Goal: Transaction & Acquisition: Purchase product/service

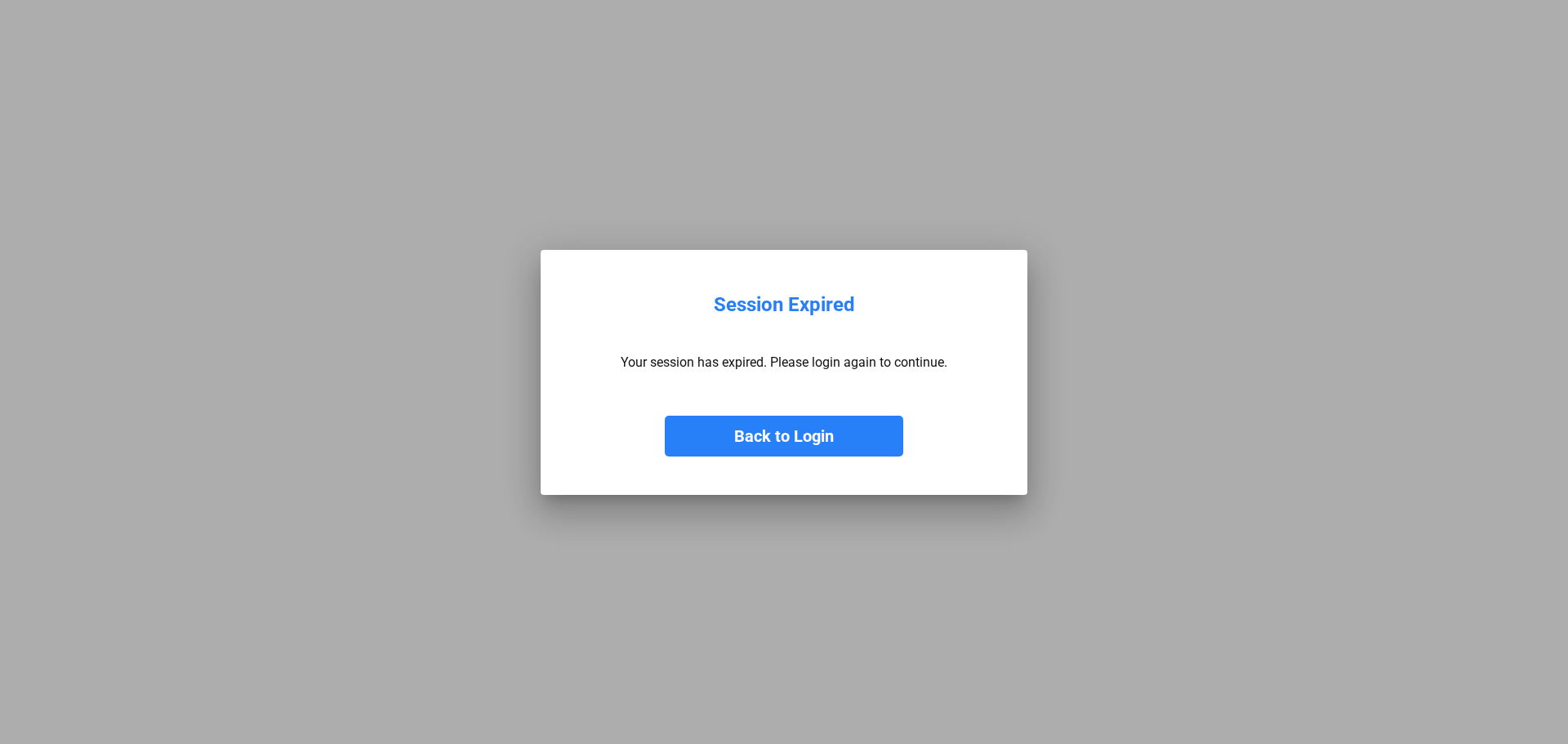
click at [784, 447] on button "Back to Login" at bounding box center [784, 437] width 238 height 41
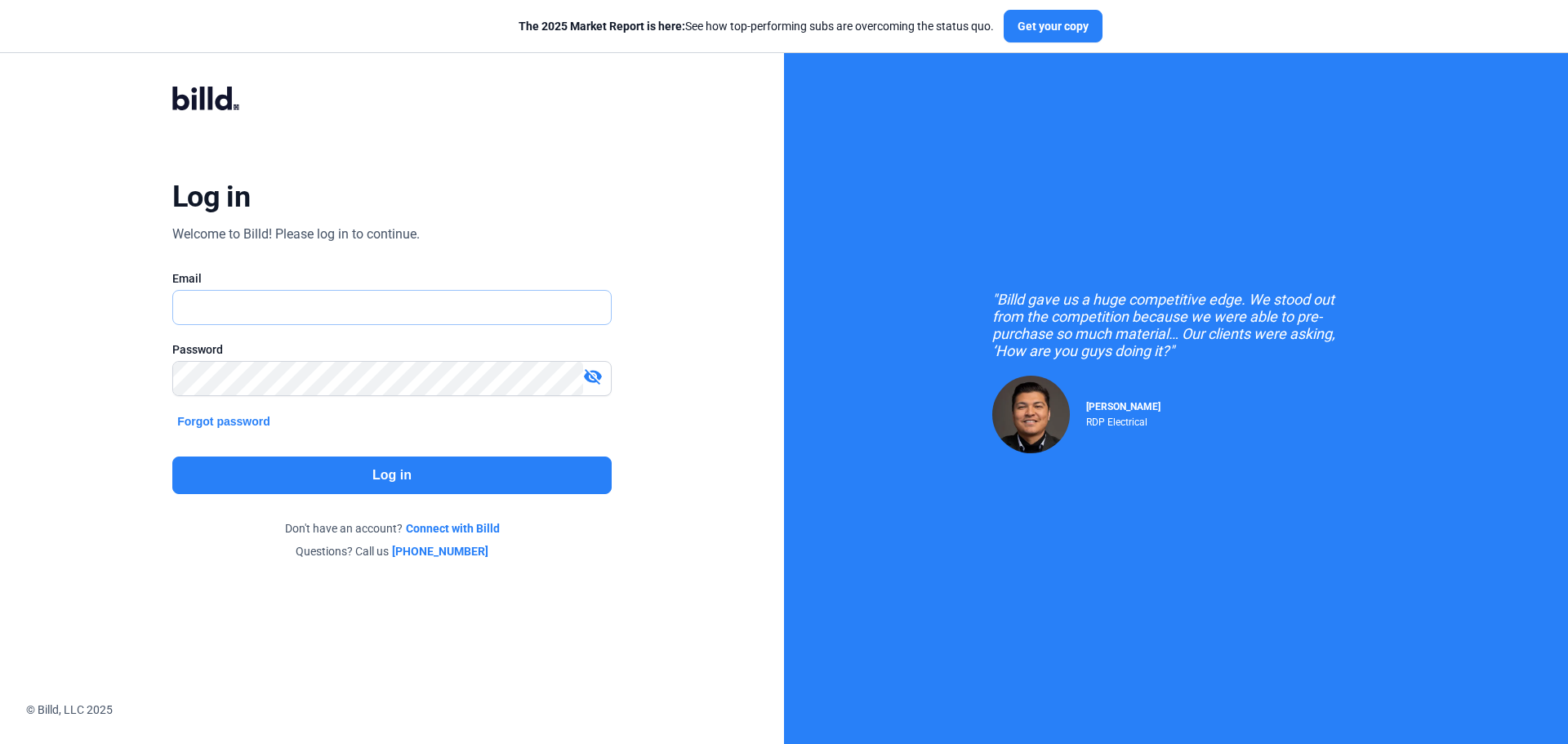
type input "[PERSON_NAME][EMAIL_ADDRESS][DOMAIN_NAME]"
click at [376, 476] on button "Log in" at bounding box center [392, 476] width 439 height 38
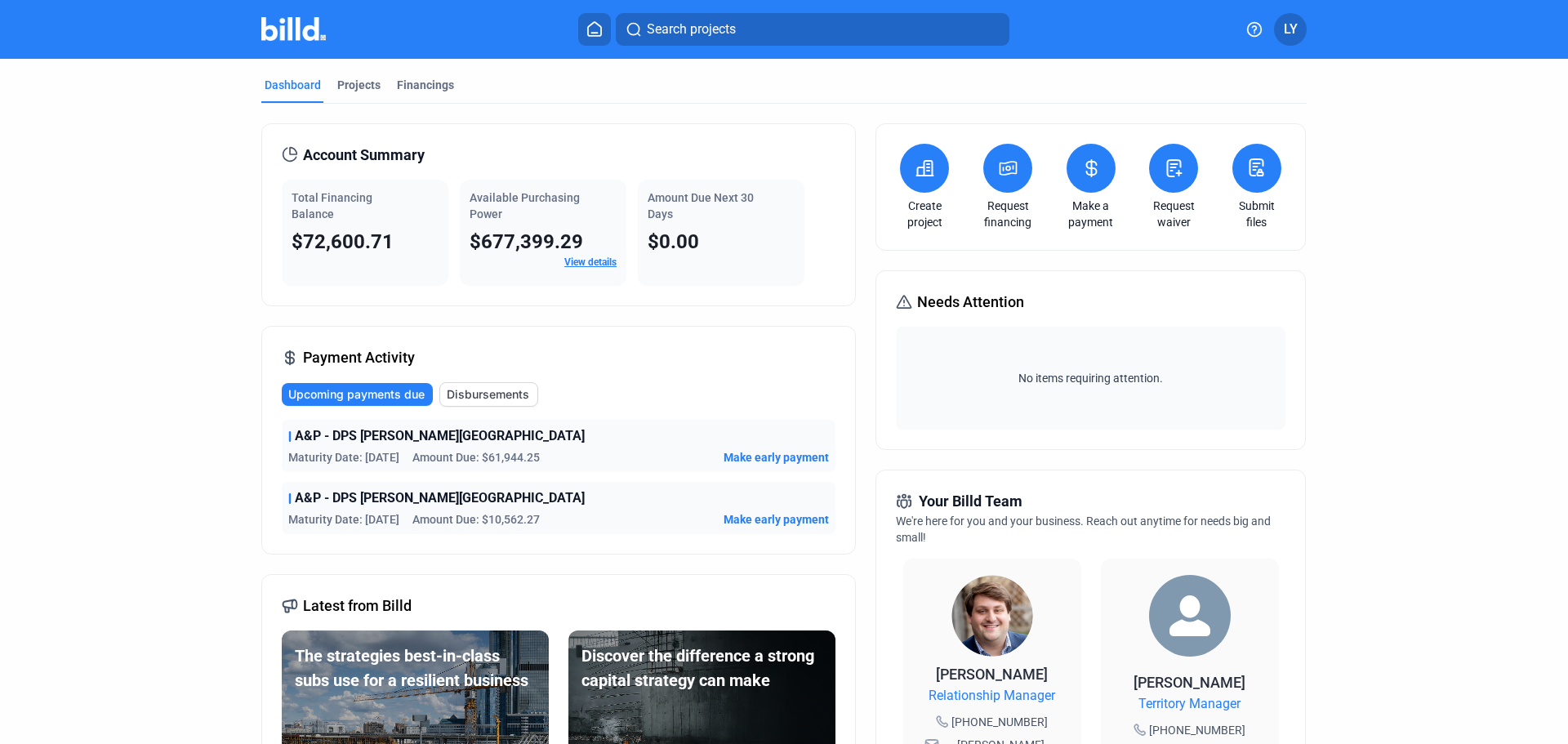
click at [1097, 171] on icon at bounding box center [1091, 168] width 20 height 19
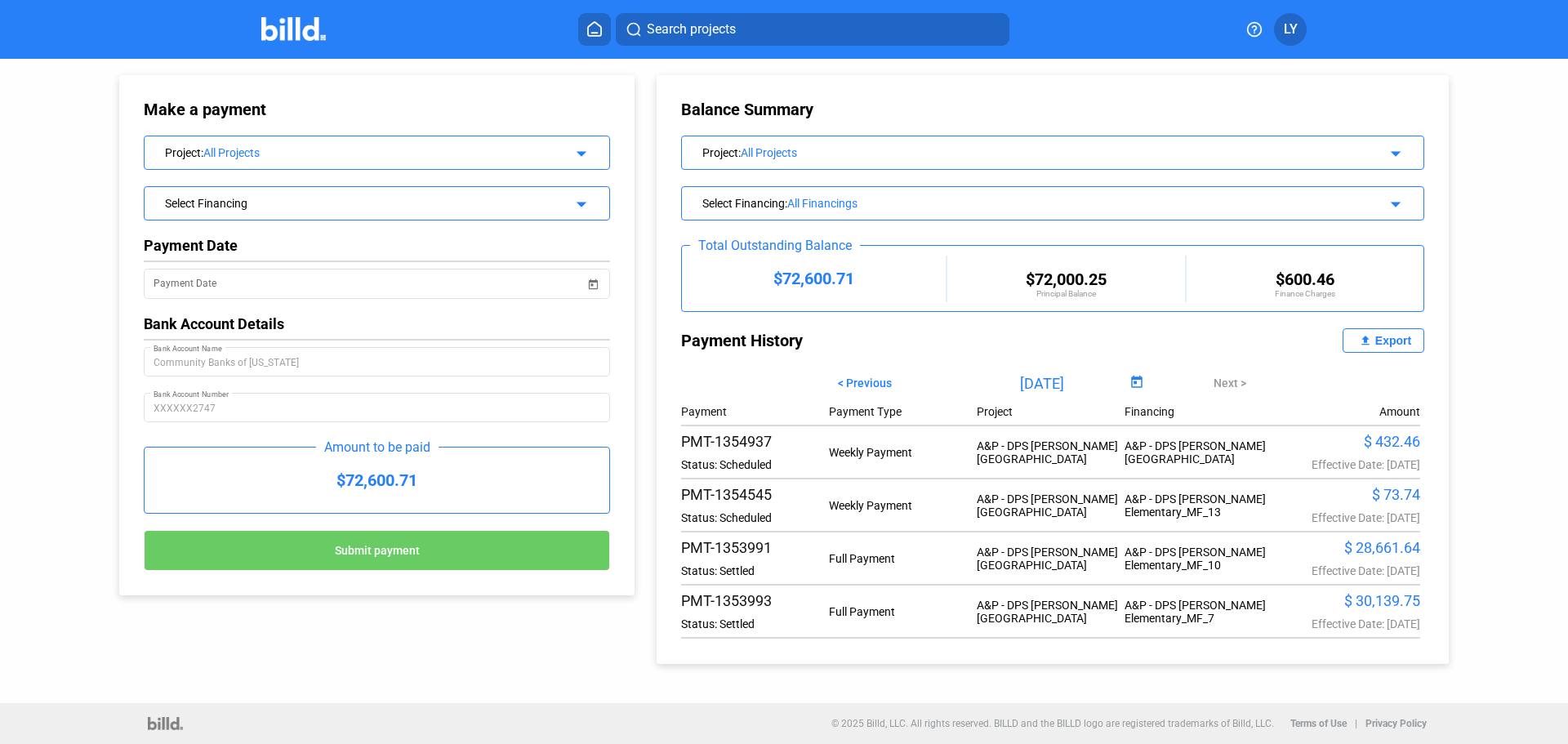
click at [591, 151] on div "Project : All Projects arrow_drop_down" at bounding box center [377, 150] width 465 height 28
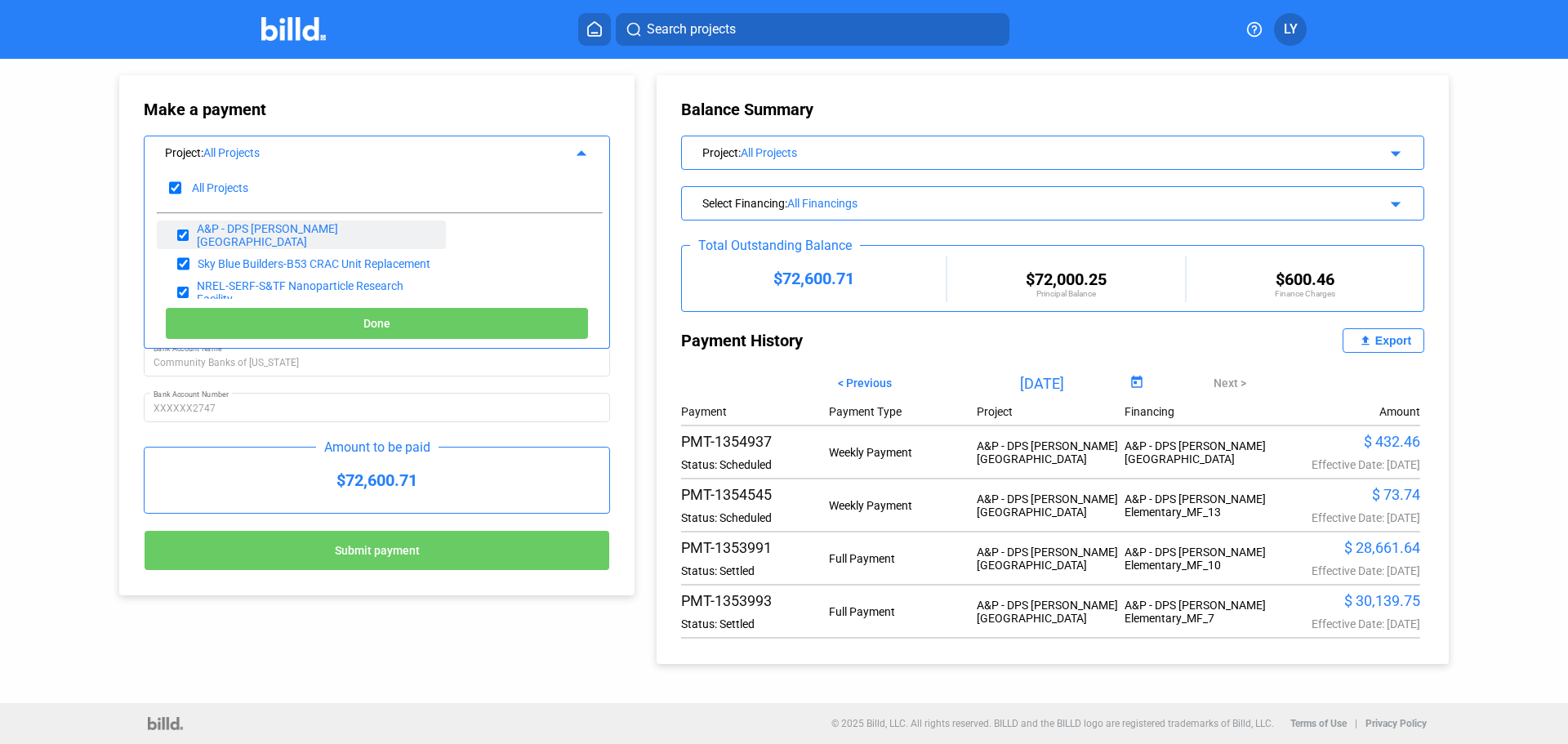
click at [309, 231] on div "A&P - DPS [PERSON_NAME][GEOGRAPHIC_DATA]" at bounding box center [315, 234] width 237 height 26
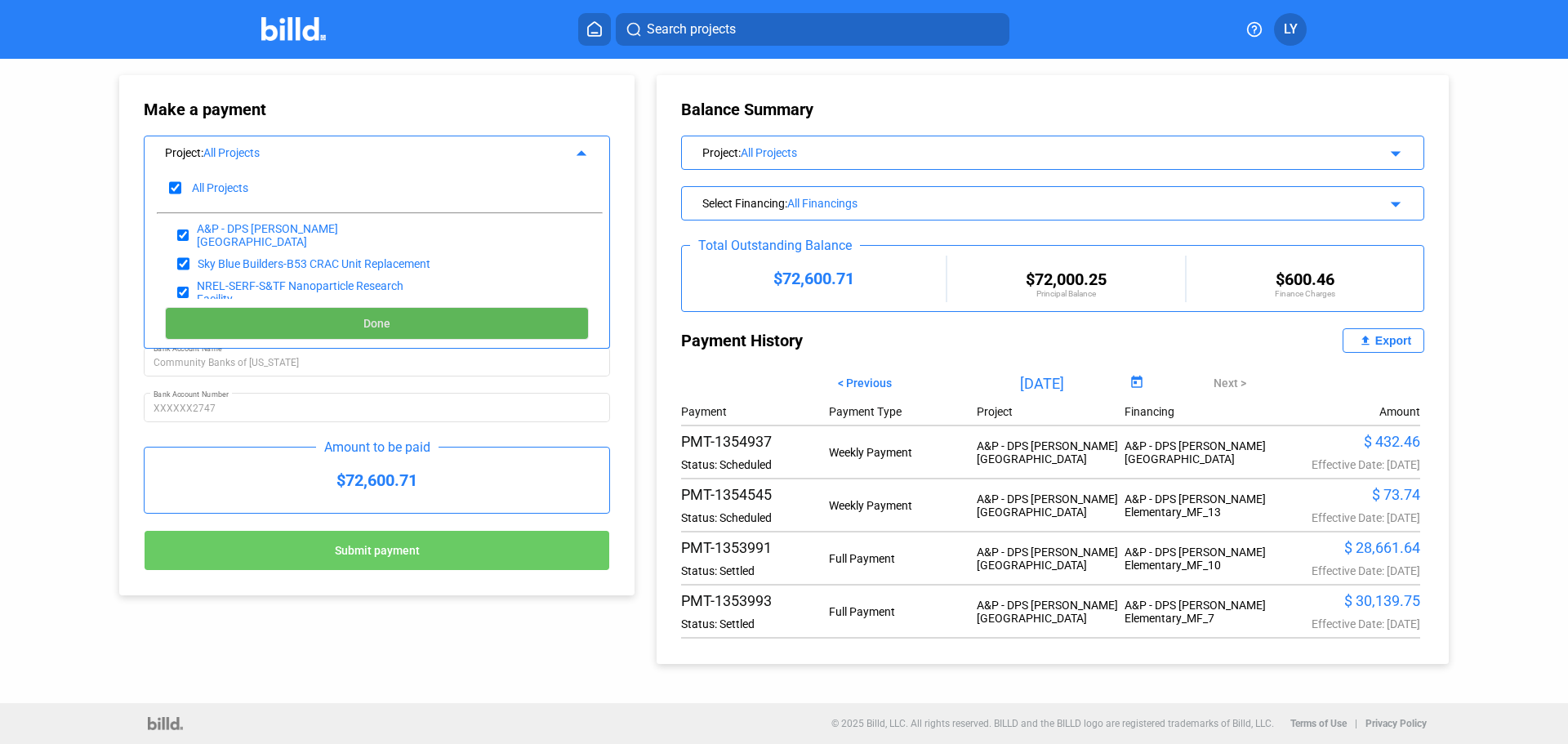
click at [331, 317] on button "Done" at bounding box center [377, 324] width 424 height 33
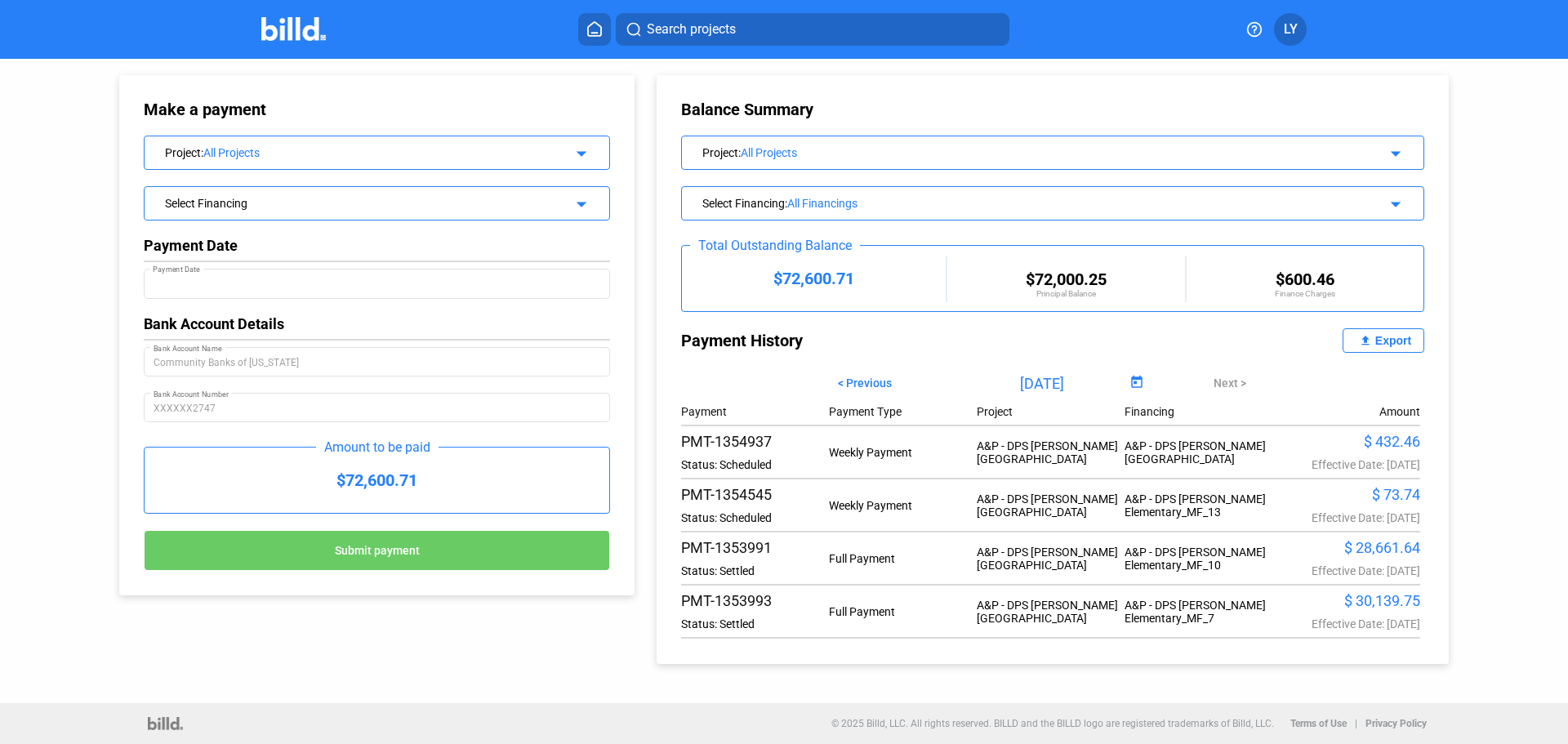
click at [347, 209] on div "Select Financing" at bounding box center [356, 201] width 381 height 17
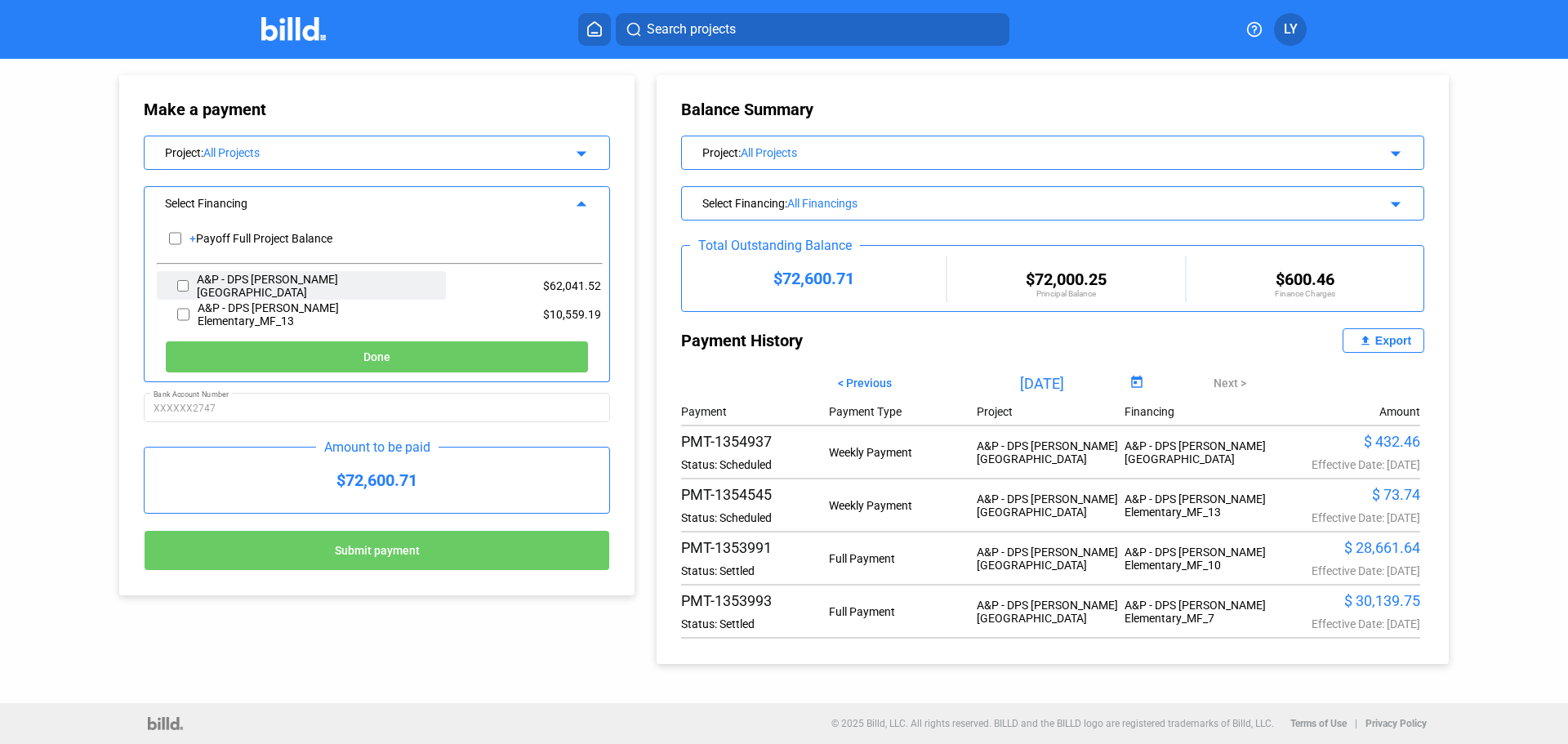
click at [327, 286] on div "A&P - DPS [PERSON_NAME][GEOGRAPHIC_DATA]" at bounding box center [315, 286] width 237 height 26
click at [336, 350] on button "Done" at bounding box center [377, 357] width 424 height 33
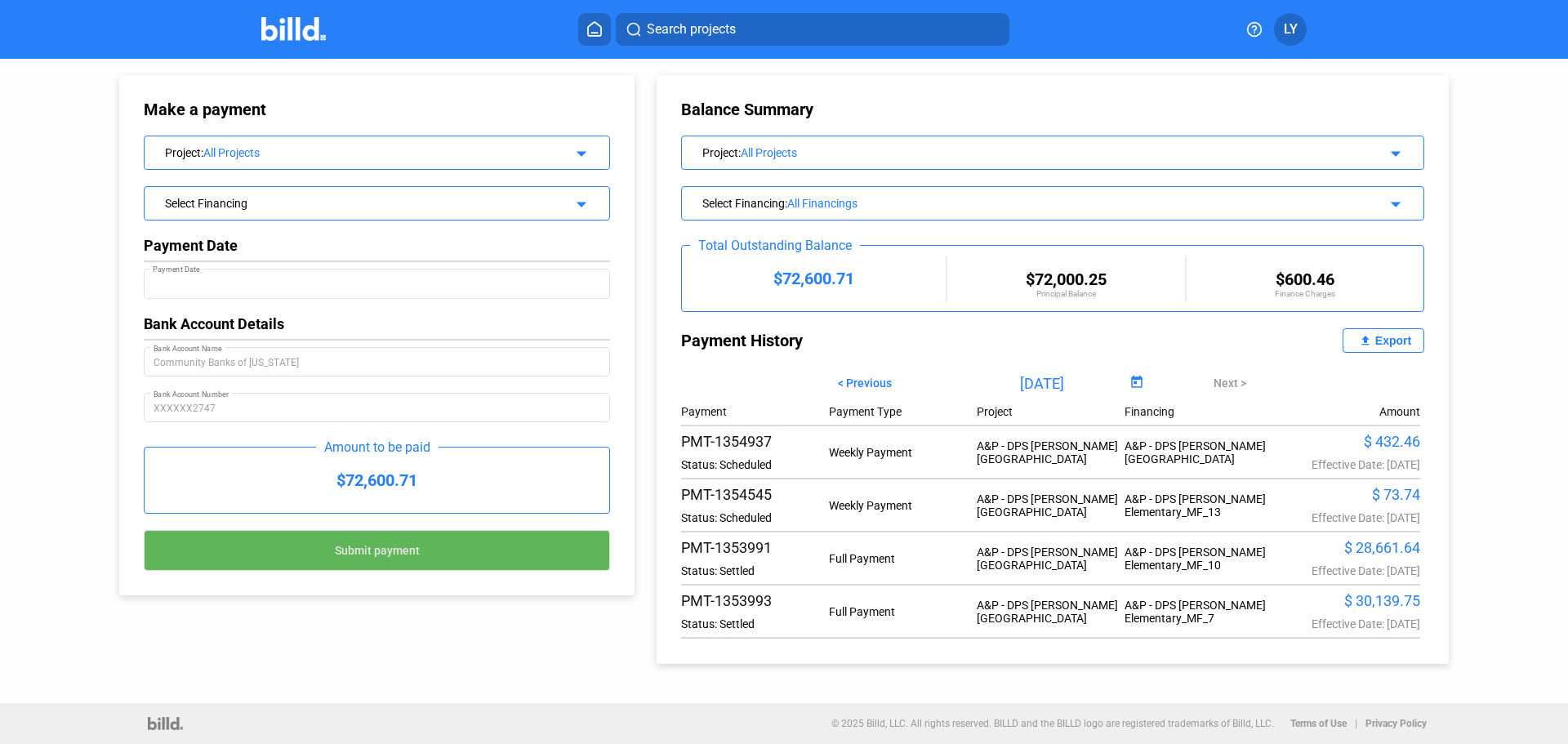
click at [375, 547] on span "Submit payment" at bounding box center [376, 550] width 85 height 13
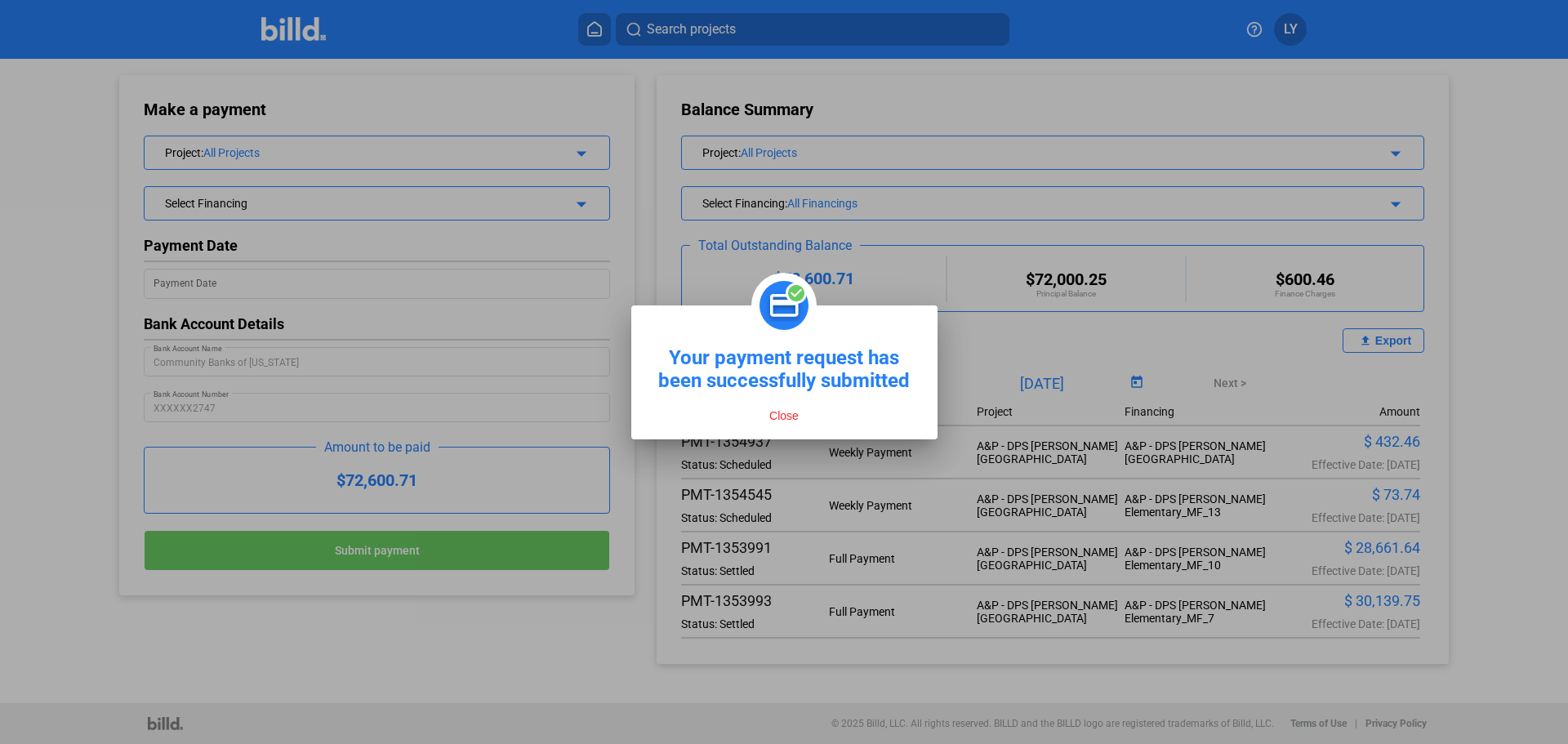
click at [782, 416] on button "Close" at bounding box center [784, 415] width 39 height 15
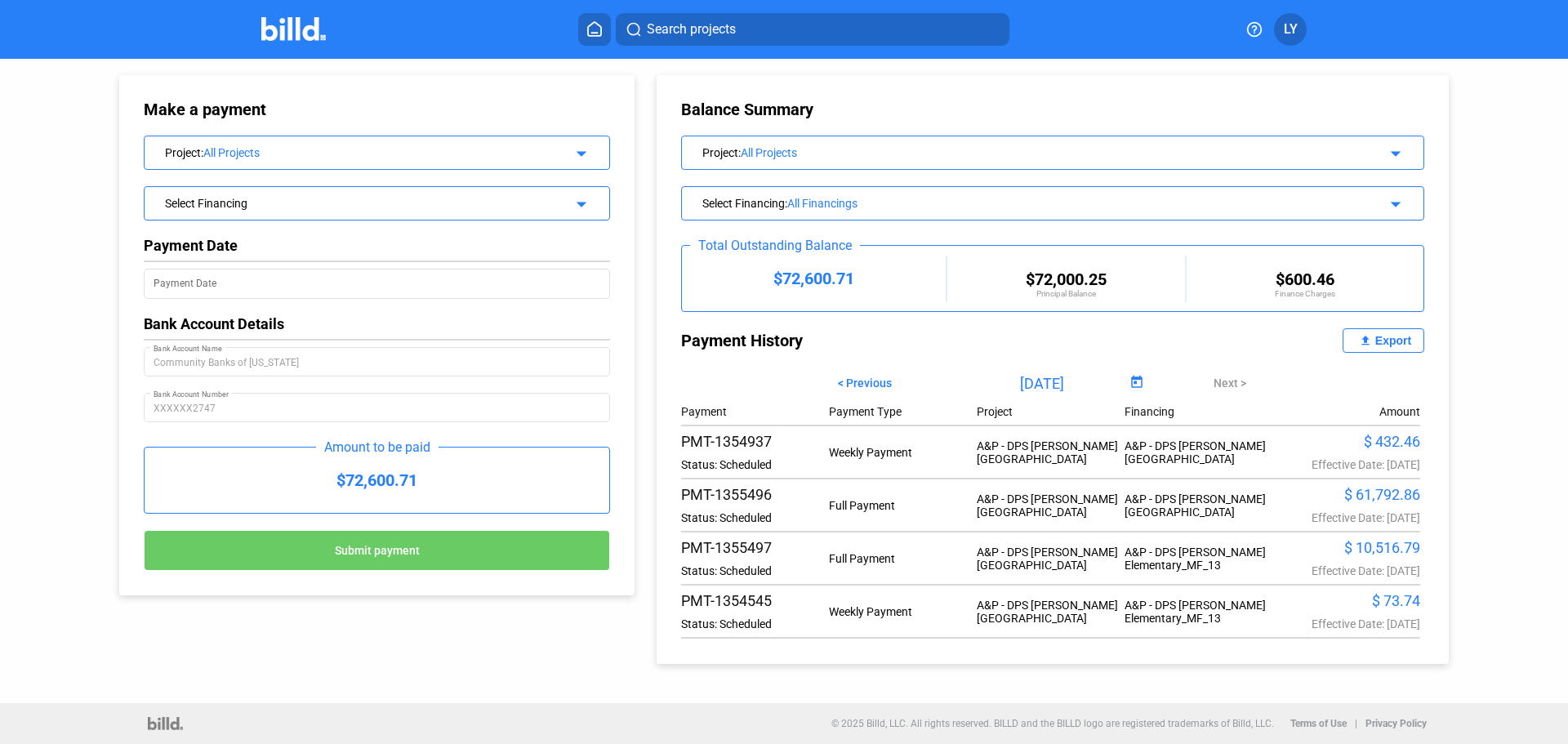
click at [592, 202] on div "Select Financing arrow_drop_down" at bounding box center [377, 200] width 465 height 28
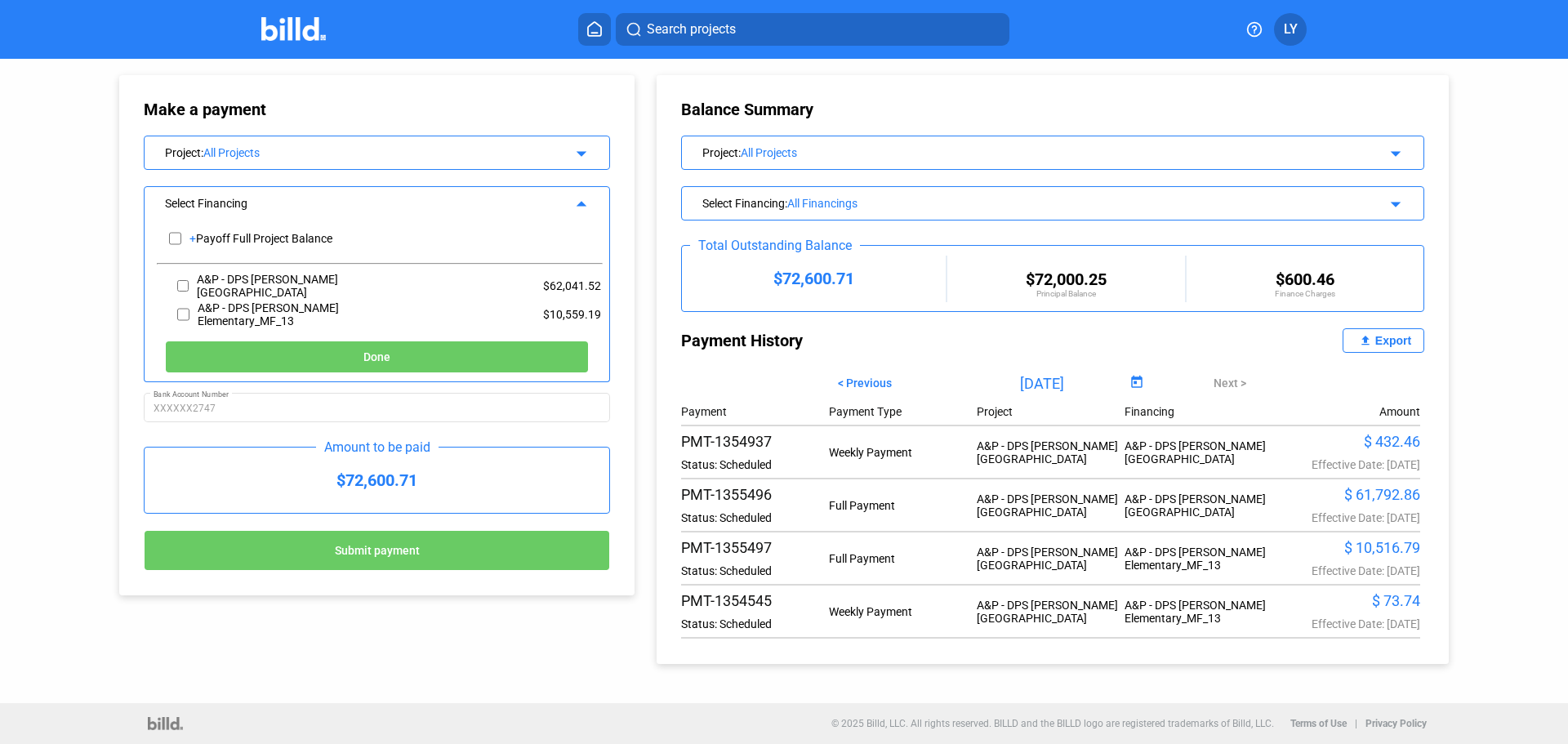
click at [85, 335] on div "Make a payment Project : All Projects arrow_drop_down Select Financing arrow_dr…" at bounding box center [361, 327] width 564 height 537
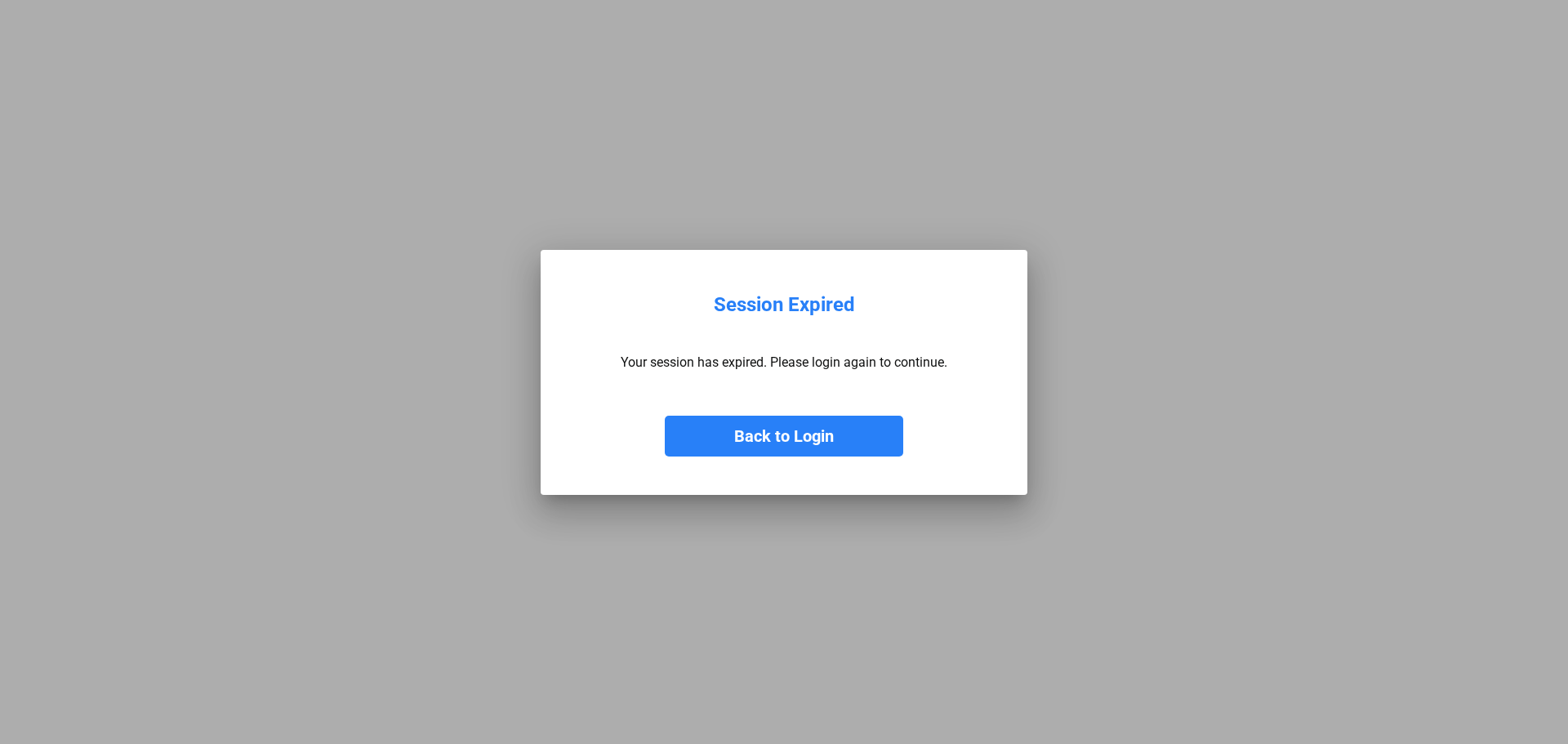
click at [778, 448] on button "Back to Login" at bounding box center [784, 437] width 238 height 41
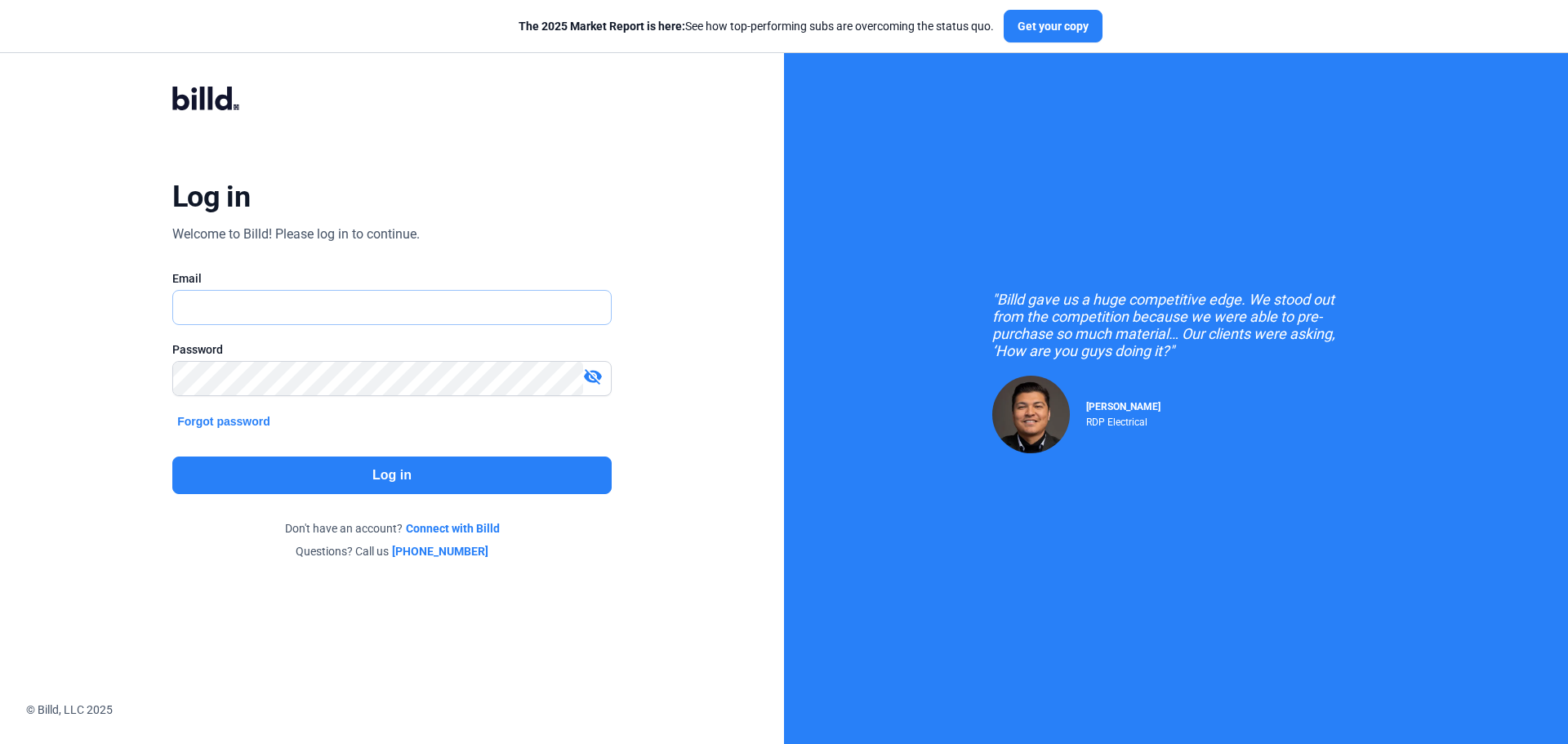
type input "[PERSON_NAME][EMAIL_ADDRESS][DOMAIN_NAME]"
click at [428, 483] on button "Log in" at bounding box center [392, 476] width 439 height 38
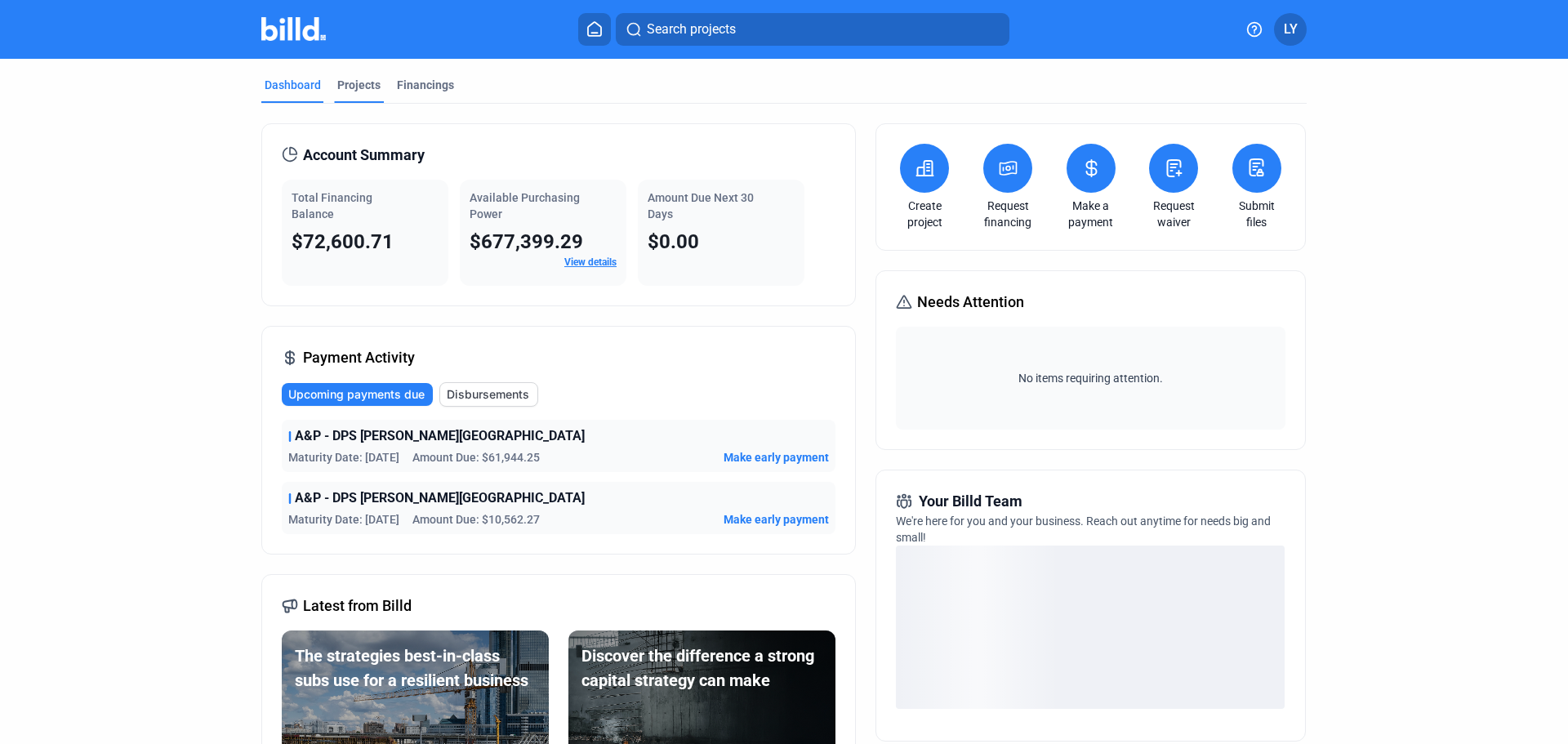
click at [348, 81] on div "Projects" at bounding box center [359, 85] width 44 height 17
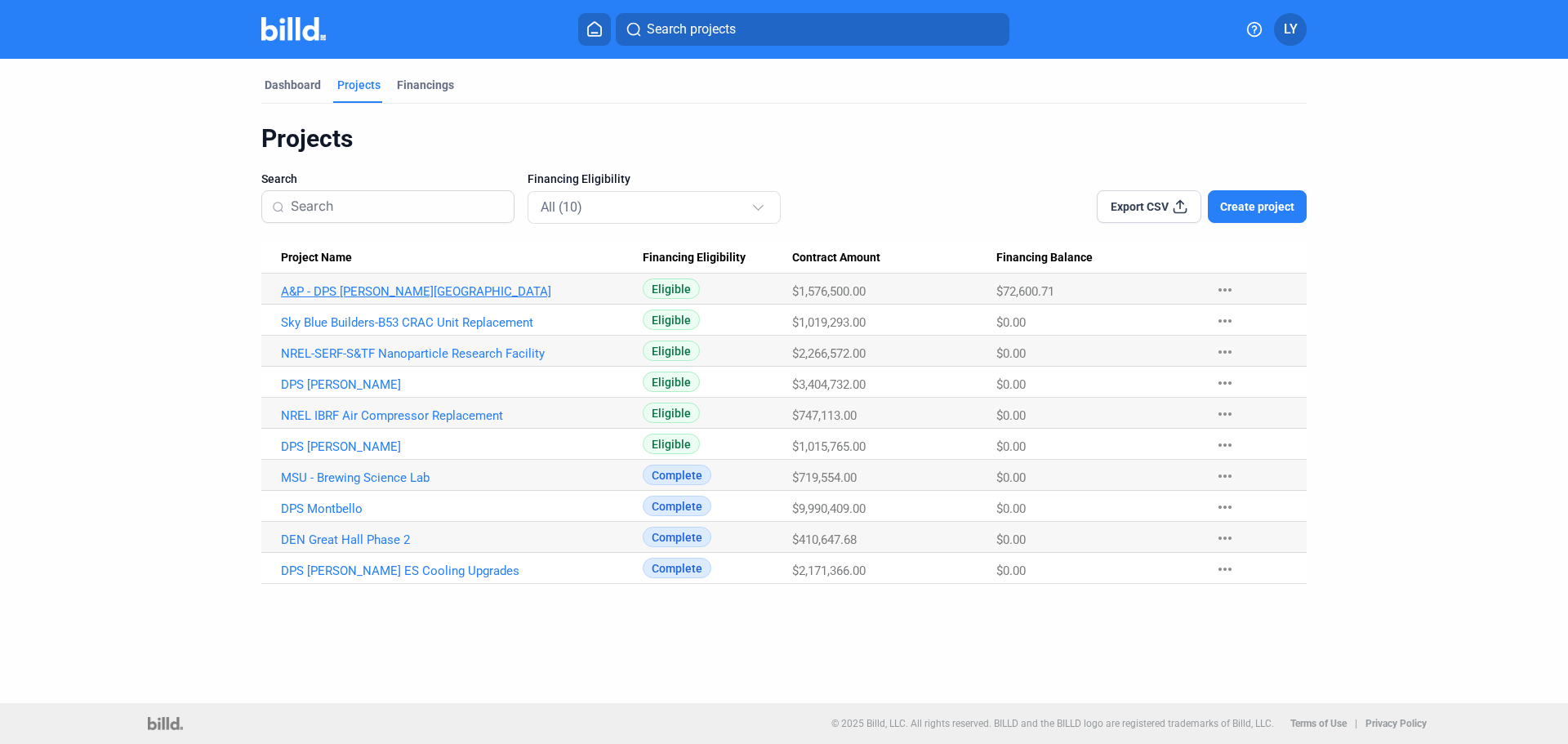
click at [368, 291] on link "A&P - DPS [PERSON_NAME][GEOGRAPHIC_DATA]" at bounding box center [462, 291] width 362 height 15
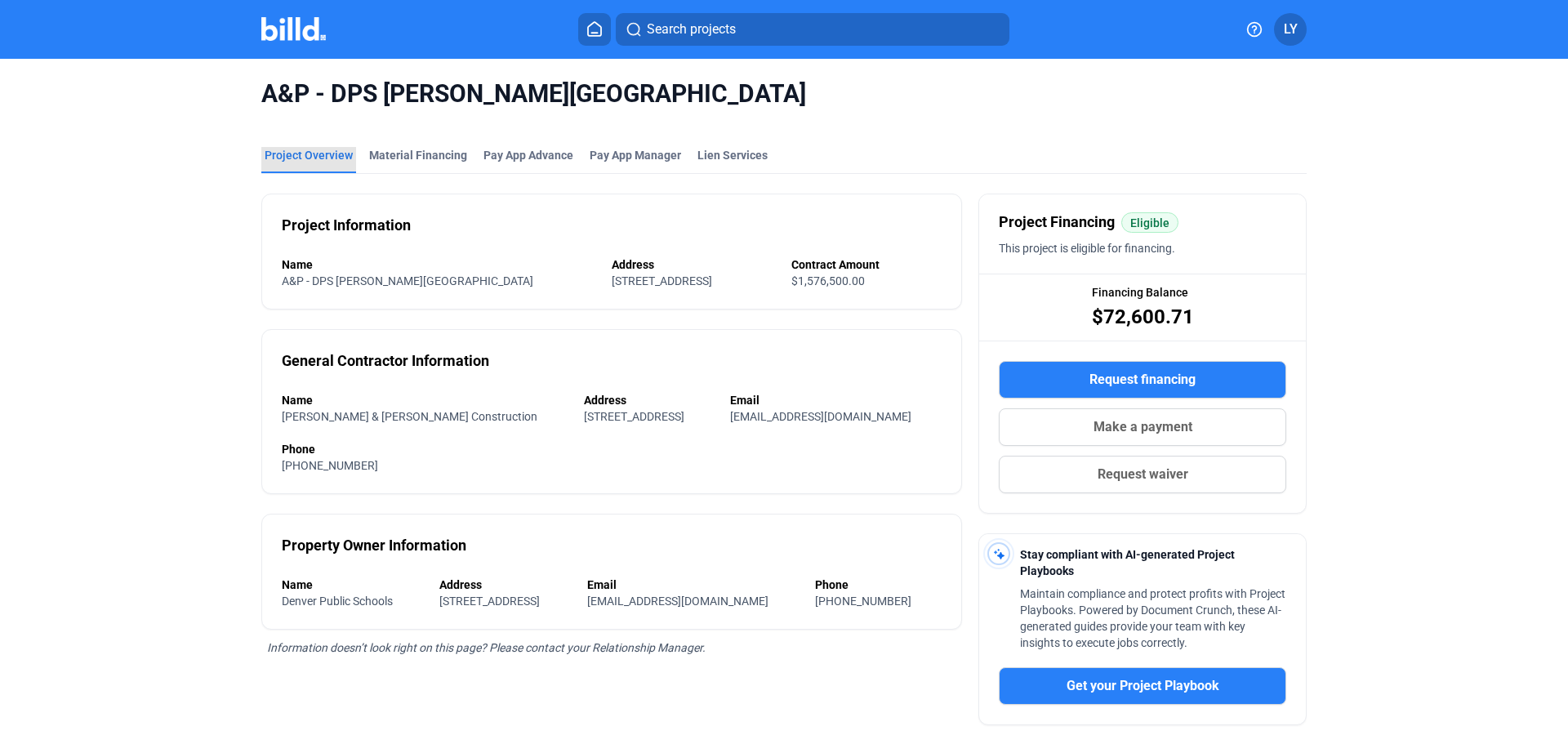
click at [320, 149] on div "Project Overview" at bounding box center [308, 155] width 88 height 17
click at [437, 156] on div "Material Financing" at bounding box center [418, 155] width 98 height 17
